Goal: Communication & Community: Answer question/provide support

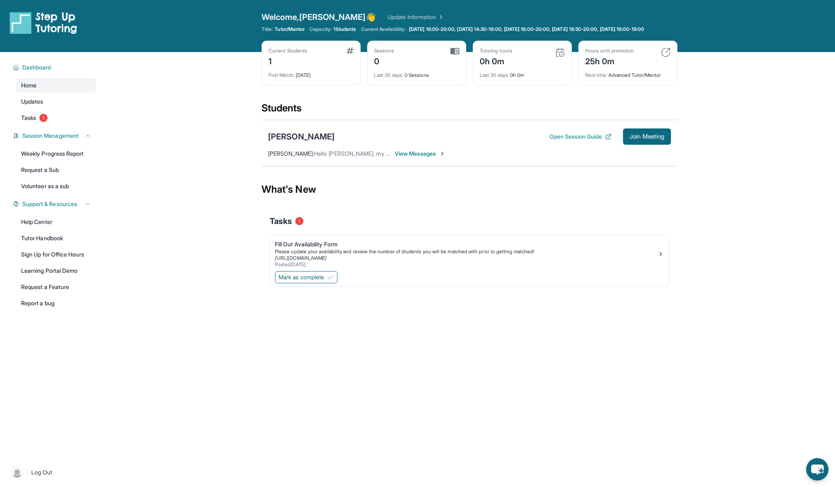
click at [426, 158] on span "View Messages" at bounding box center [420, 153] width 51 height 8
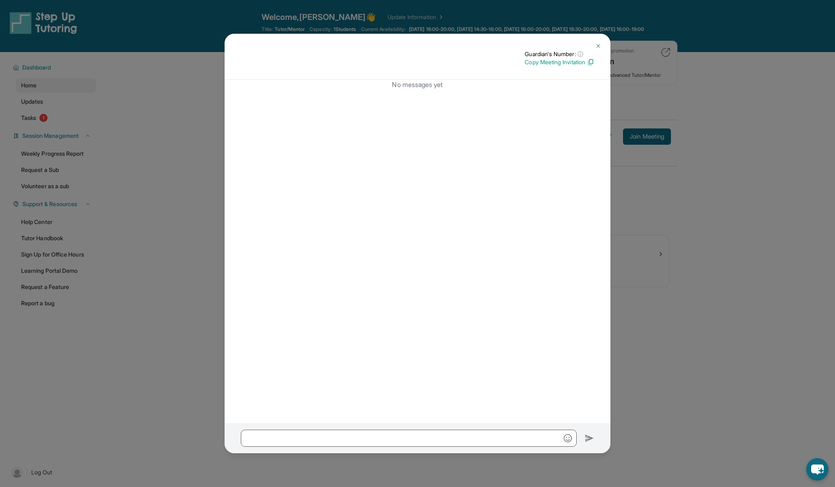
click at [600, 42] on button at bounding box center [598, 46] width 16 height 16
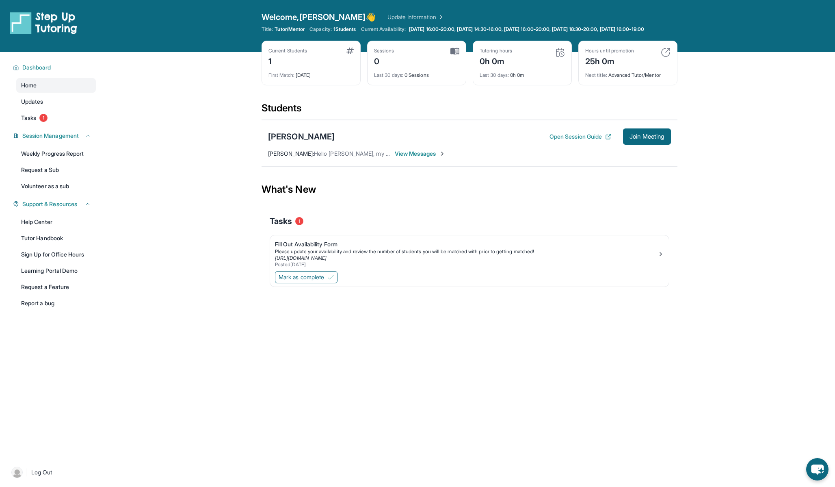
click at [443, 157] on img at bounding box center [442, 153] width 6 height 6
click at [324, 157] on span "Hello [PERSON_NAME], my name is [PERSON_NAME], and I'm [PERSON_NAME] mom. Nice …" at bounding box center [682, 153] width 736 height 7
click at [405, 158] on span "View Messages" at bounding box center [420, 153] width 51 height 8
